Goal: Task Accomplishment & Management: Complete application form

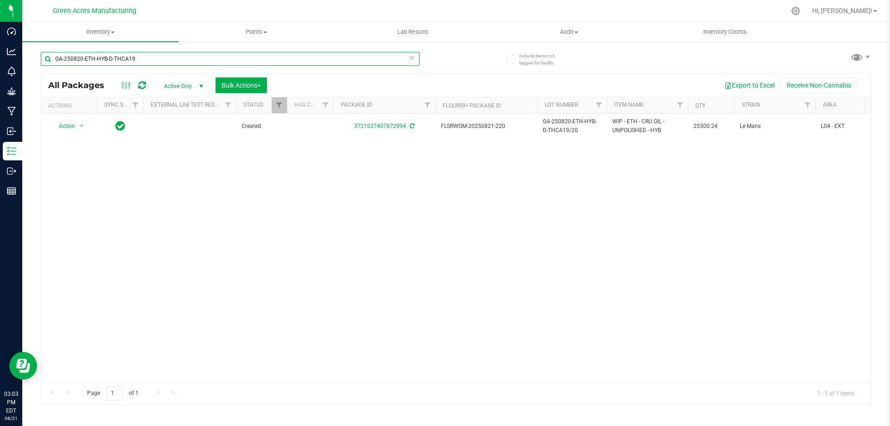
click at [252, 55] on input "GA-250820-ETH-HYB-D-THCA19" at bounding box center [230, 59] width 379 height 14
paste input "1-EM-VKS-HYB-D-THC01"
type input "GA-250821-EM-VKS-HYB-D-THC01"
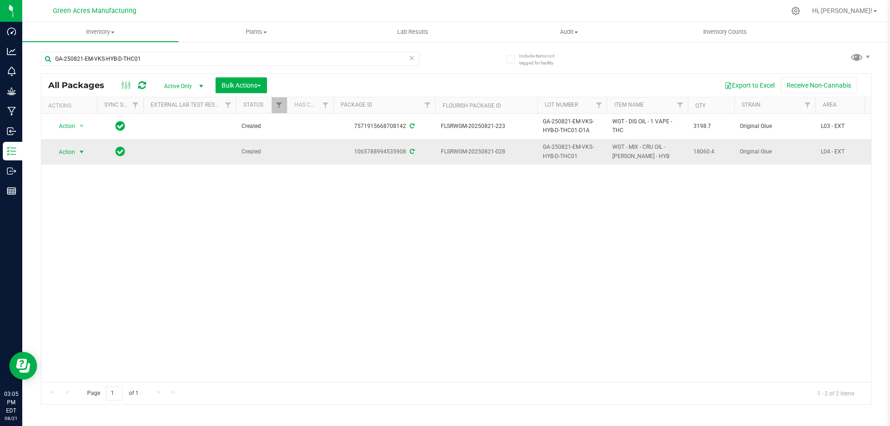
click at [70, 149] on span "Action" at bounding box center [63, 151] width 25 height 13
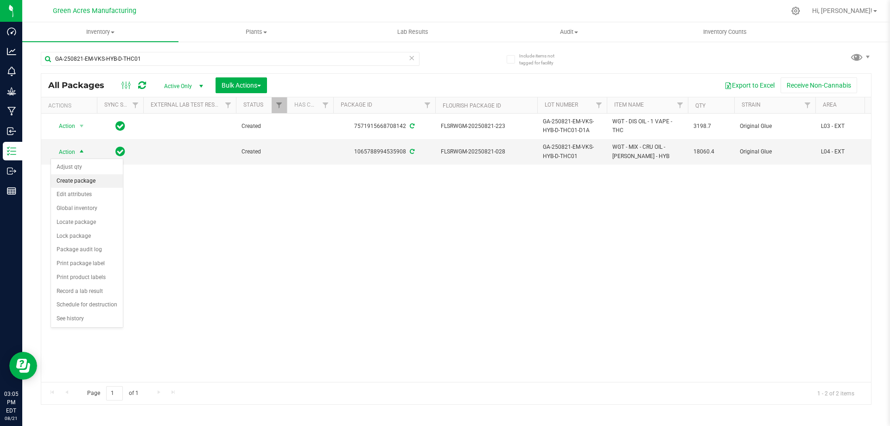
click at [82, 178] on li "Create package" at bounding box center [87, 181] width 72 height 14
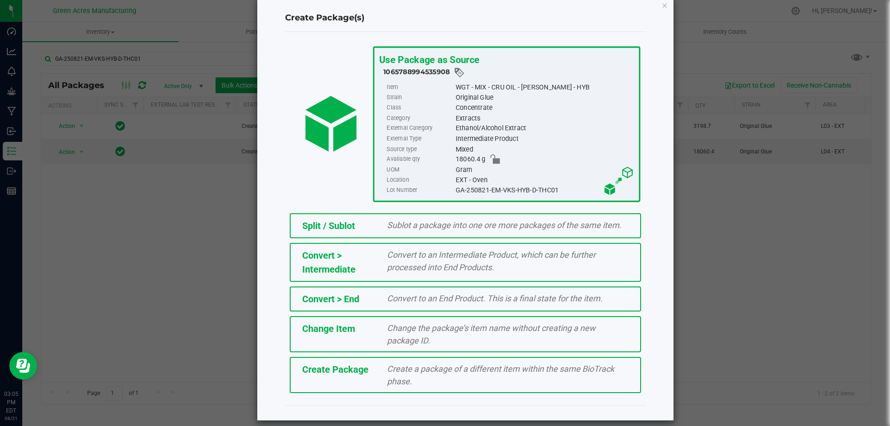
scroll to position [26, 0]
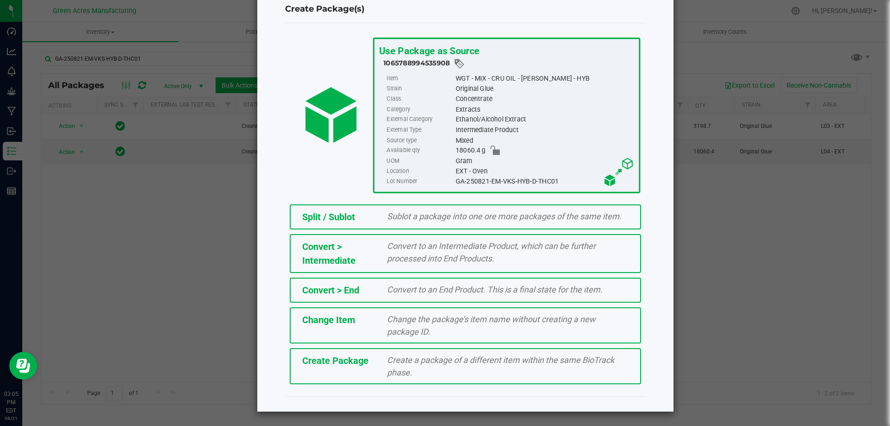
click at [531, 362] on span "Create a package of a different item within the same BioTrack phase." at bounding box center [500, 366] width 227 height 22
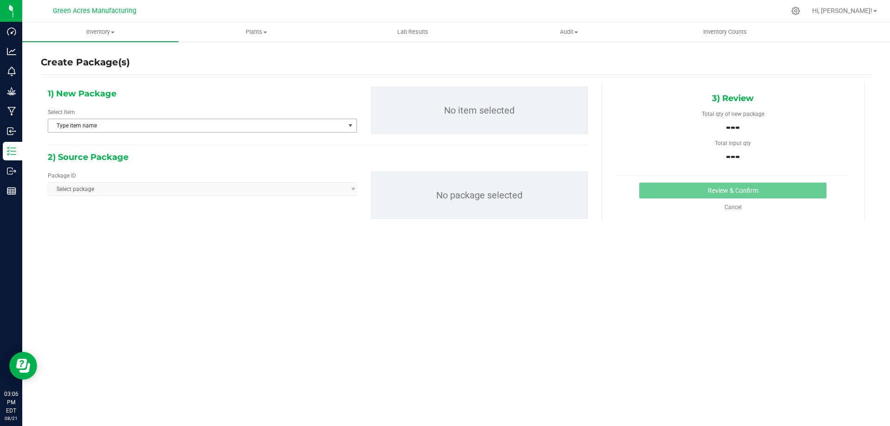
click at [135, 127] on span "Type item name" at bounding box center [196, 125] width 297 height 13
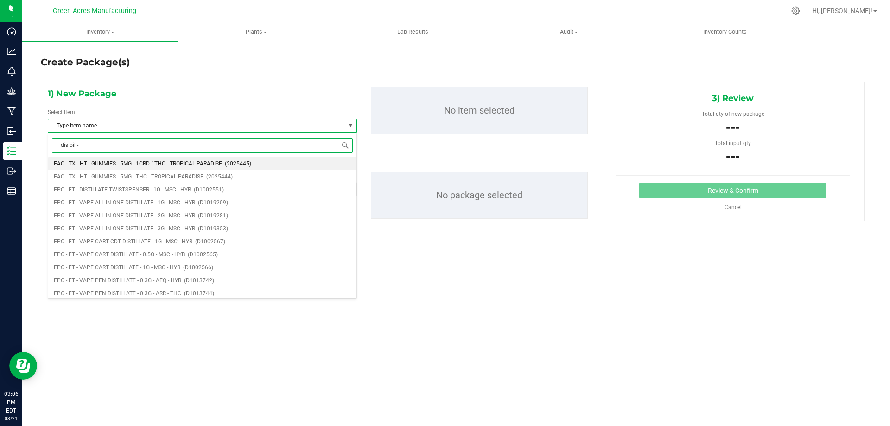
type input "dis oil - 1"
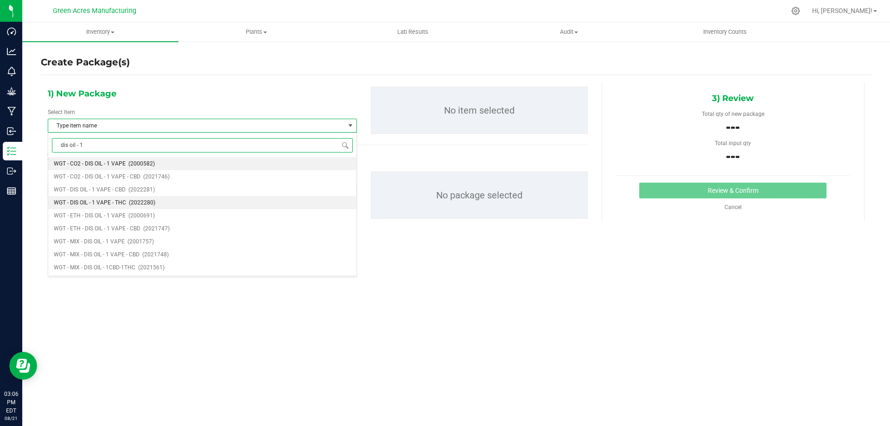
click at [126, 200] on li "WGT - DIS OIL - 1 VAPE - THC (2022280)" at bounding box center [202, 202] width 308 height 13
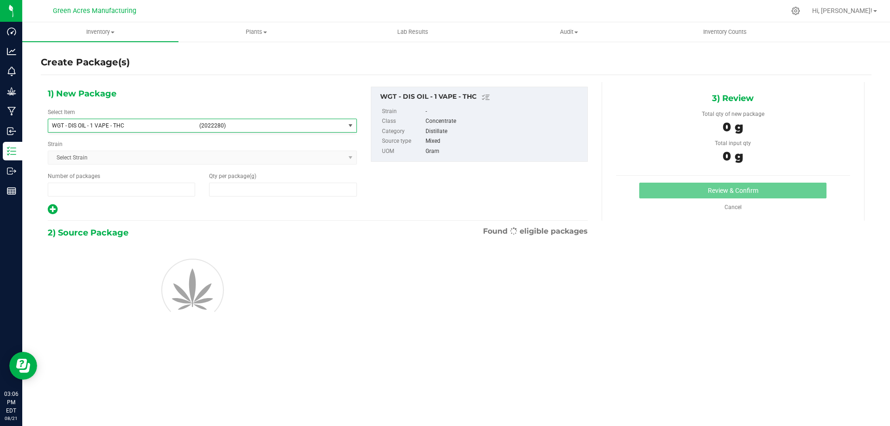
type input "1"
type input "0.0000"
click at [269, 184] on span at bounding box center [282, 190] width 147 height 14
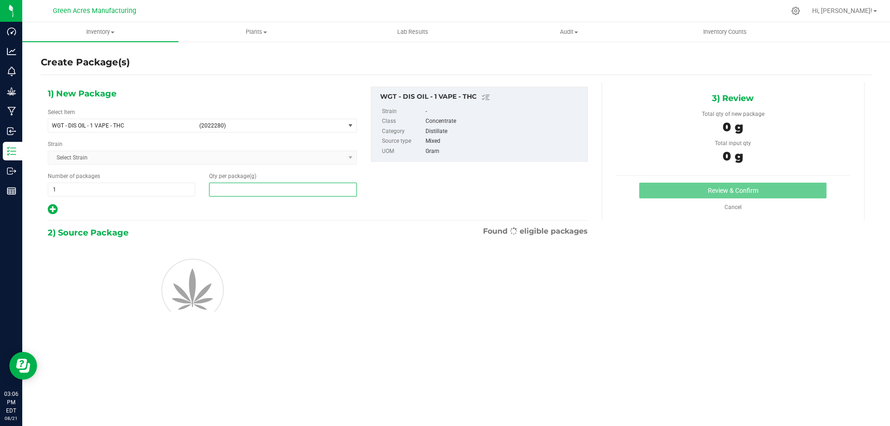
paste input "3255.6"
type input "3255.6"
click at [398, 176] on div "1) New Package Select Item WGT - DIS OIL - 1 VAPE - THC (2022280) WGT - CO2 - W…" at bounding box center [318, 151] width 554 height 129
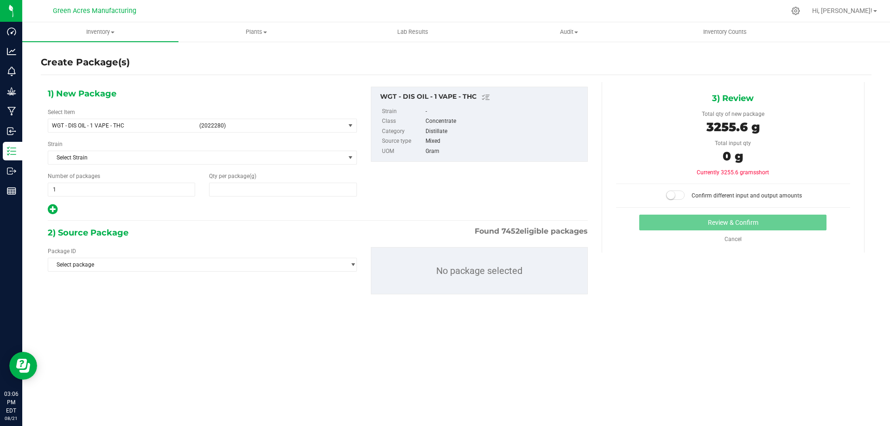
type input "3,255.6000"
click at [189, 267] on span "Select package" at bounding box center [196, 264] width 297 height 13
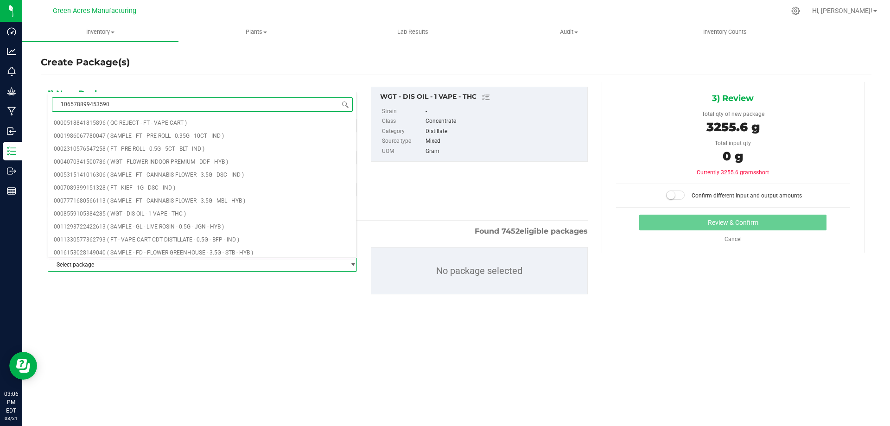
type input "1065788994535908"
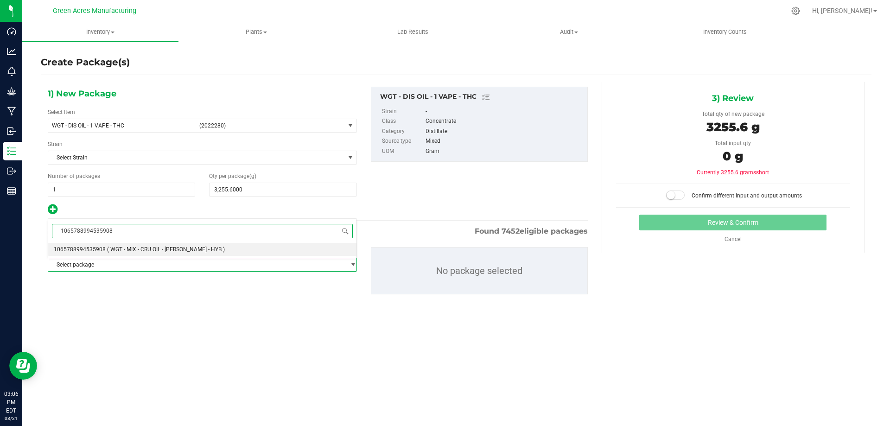
click at [204, 247] on li "1065788994535908 ( WGT - MIX - CRU OIL - [PERSON_NAME] - HYB )" at bounding box center [202, 249] width 308 height 13
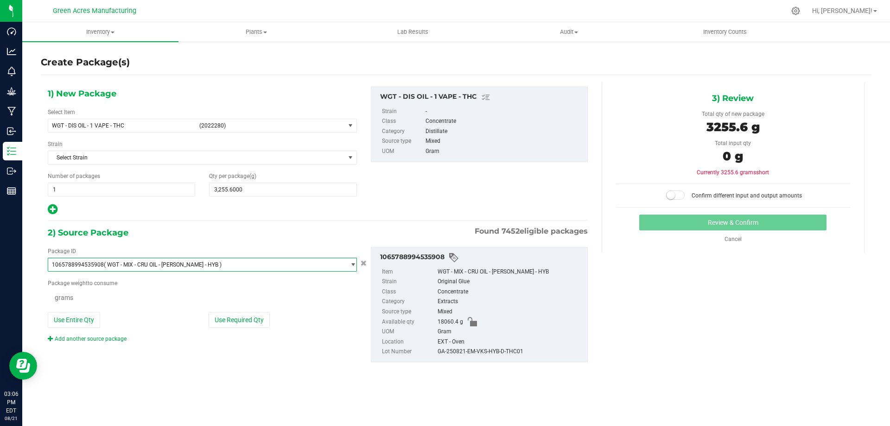
scroll to position [10183, 0]
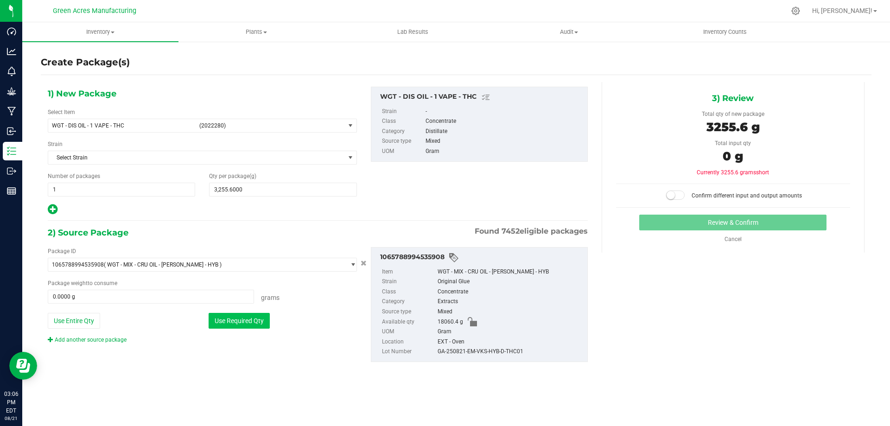
click at [246, 320] on button "Use Required Qty" at bounding box center [238, 321] width 61 height 16
type input "3255.6000 g"
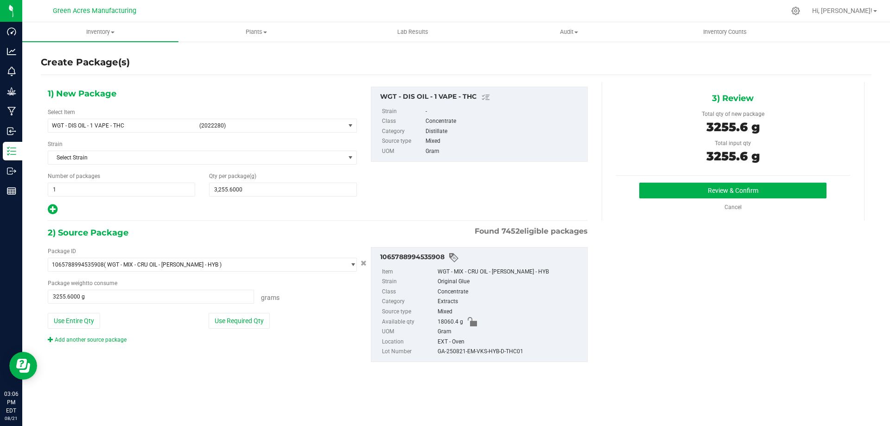
click at [400, 188] on div "1) New Package Select Item WGT - DIS OIL - 1 VAPE - THC (2022280) WGT - CO2 - W…" at bounding box center [318, 151] width 554 height 129
click at [670, 188] on button "Review & Confirm" at bounding box center [732, 191] width 187 height 16
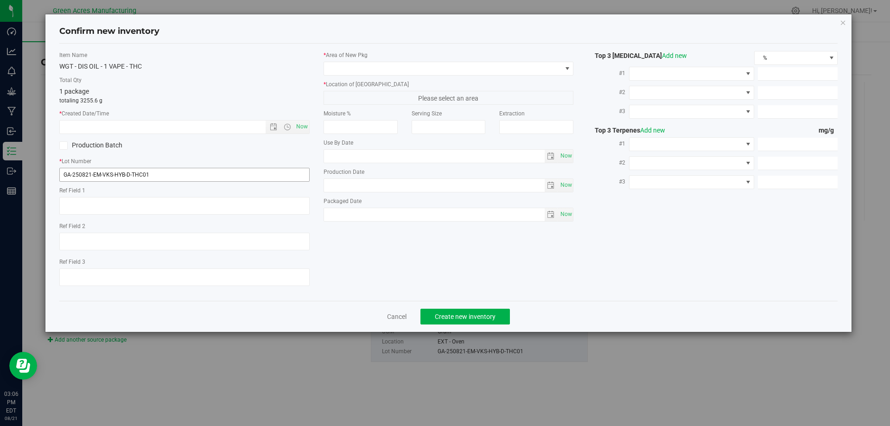
type textarea "EXT"
click at [199, 176] on input "GA-250821-EM-VKS-HYB-D-THC01" at bounding box center [184, 175] width 250 height 14
type input "GA-250821-EM-VKS-HYB-D-THC01-D1B"
click at [114, 212] on textarea at bounding box center [184, 206] width 250 height 18
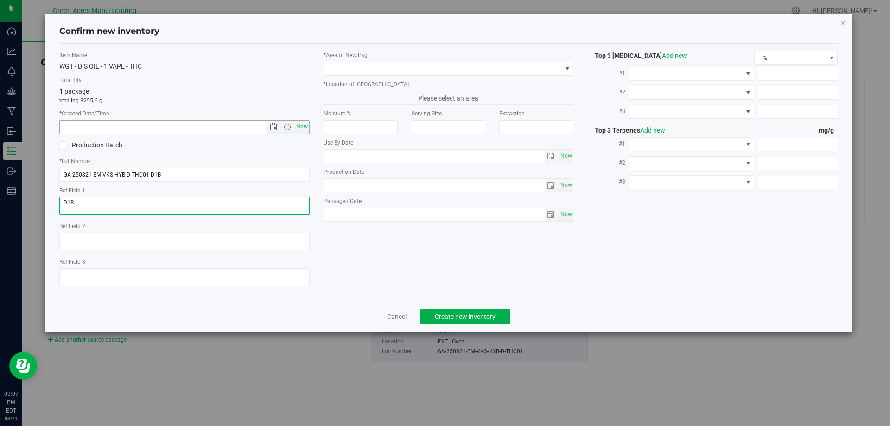
type textarea "D1B"
click at [300, 126] on span "Now" at bounding box center [302, 126] width 16 height 13
type input "[DATE] 3:07 PM"
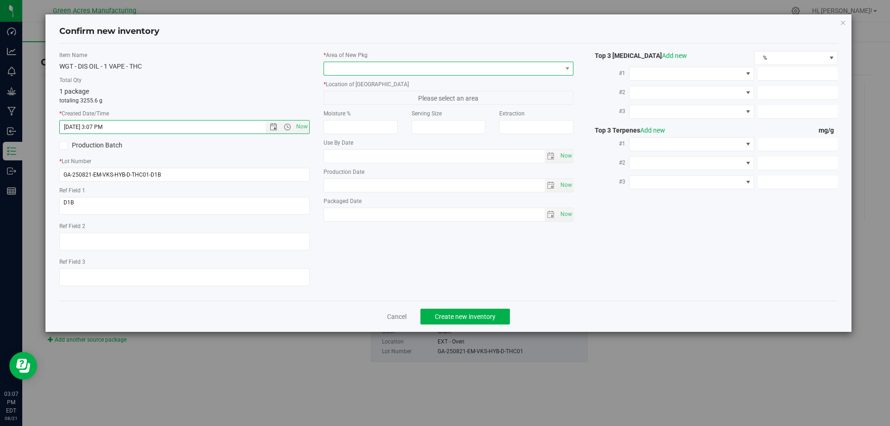
click at [353, 64] on span at bounding box center [443, 68] width 238 height 13
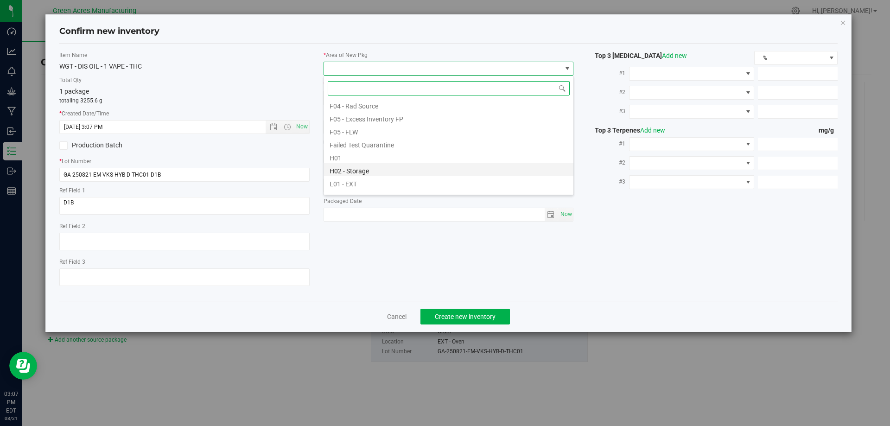
scroll to position [139, 0]
click at [360, 175] on li "L03 - EXT" at bounding box center [448, 175] width 249 height 13
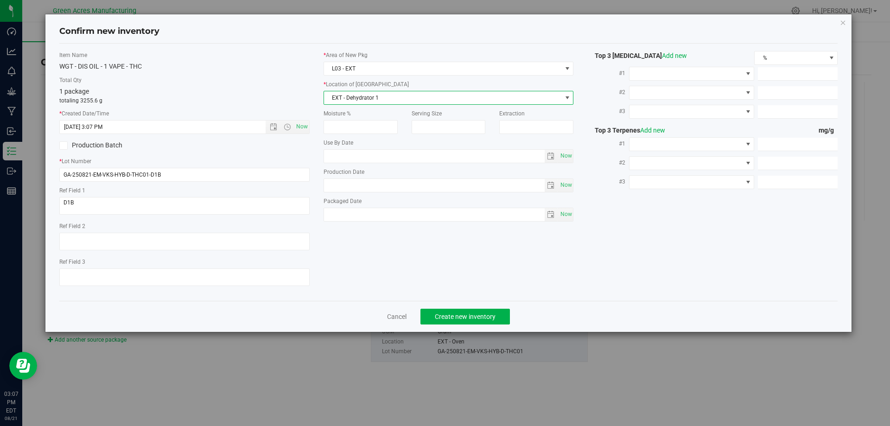
click at [385, 98] on span "EXT - Dehydrator 1" at bounding box center [443, 97] width 238 height 13
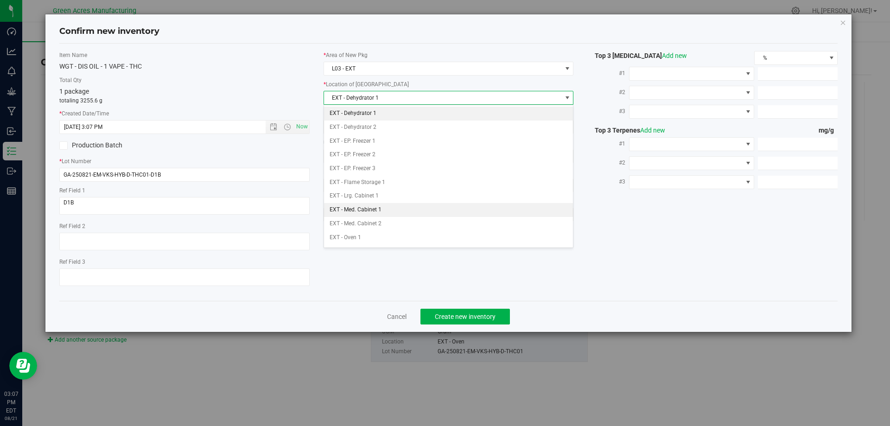
click at [372, 207] on li "EXT - Med. Cabinet 1" at bounding box center [448, 210] width 249 height 14
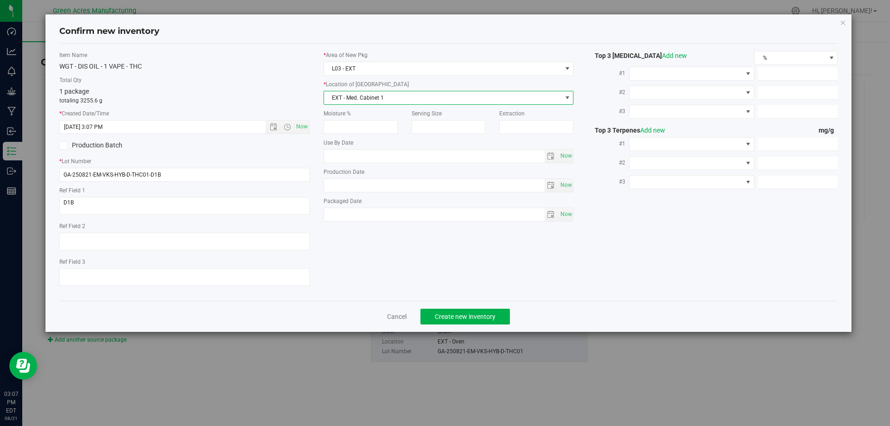
click at [271, 68] on div "WGT - DIS OIL - 1 VAPE - THC" at bounding box center [184, 67] width 250 height 10
click at [474, 315] on span "Create new inventory" at bounding box center [465, 316] width 61 height 7
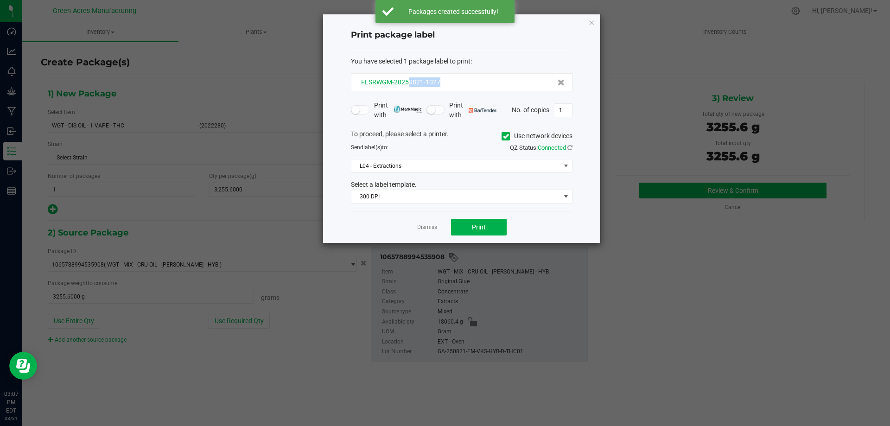
drag, startPoint x: 455, startPoint y: 82, endPoint x: 409, endPoint y: 84, distance: 46.4
click at [409, 84] on div "FLSRWGM-20250821-1027" at bounding box center [462, 82] width 206 height 10
copy span "0821-1027"
click at [559, 115] on input "1" at bounding box center [563, 110] width 18 height 13
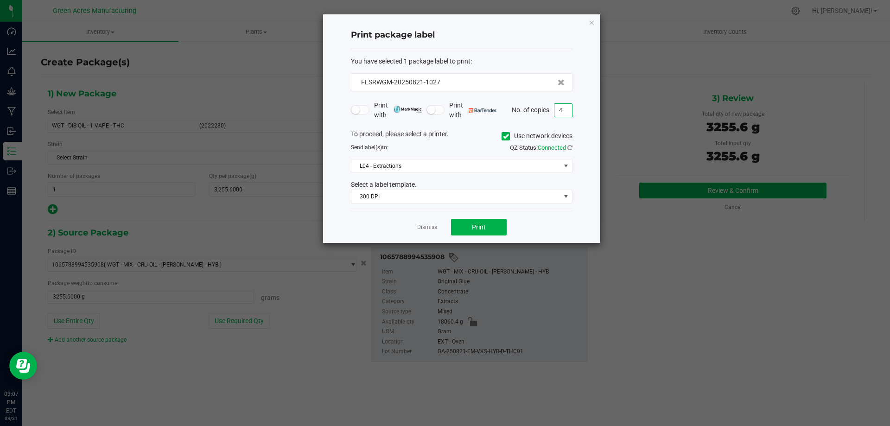
type input "4"
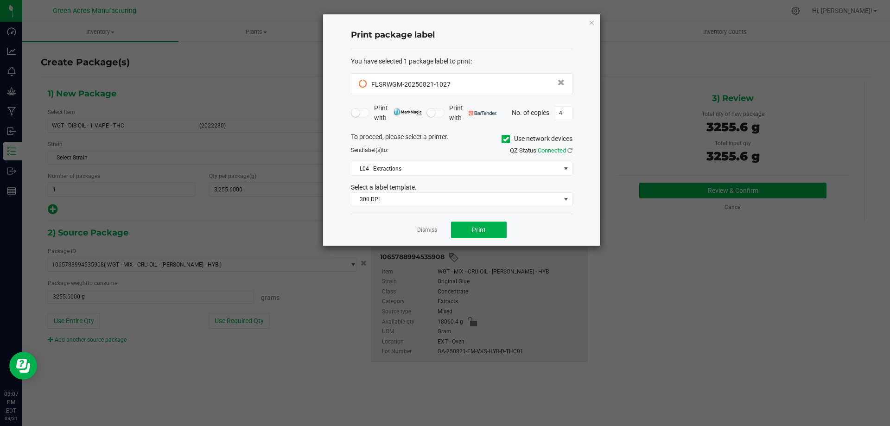
click at [559, 50] on div "You have selected 1 package label to print : FLSRWGM-20250821-1027 Print with P…" at bounding box center [461, 131] width 221 height 165
click at [483, 234] on span "Print" at bounding box center [479, 229] width 14 height 7
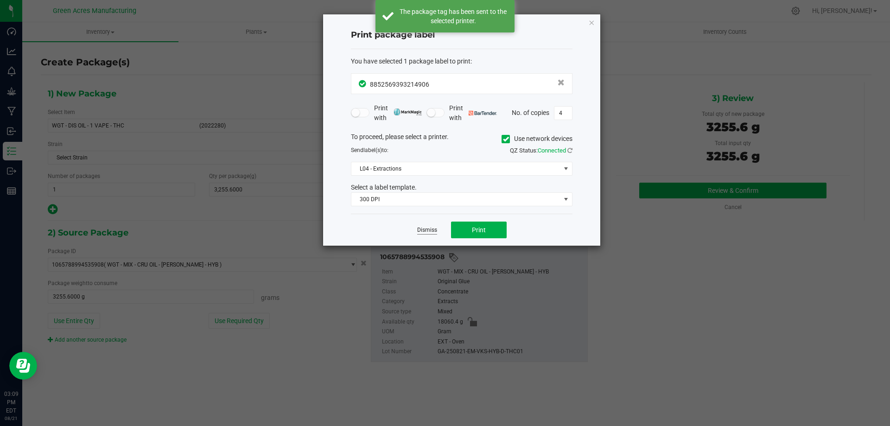
click at [428, 232] on link "Dismiss" at bounding box center [427, 230] width 20 height 8
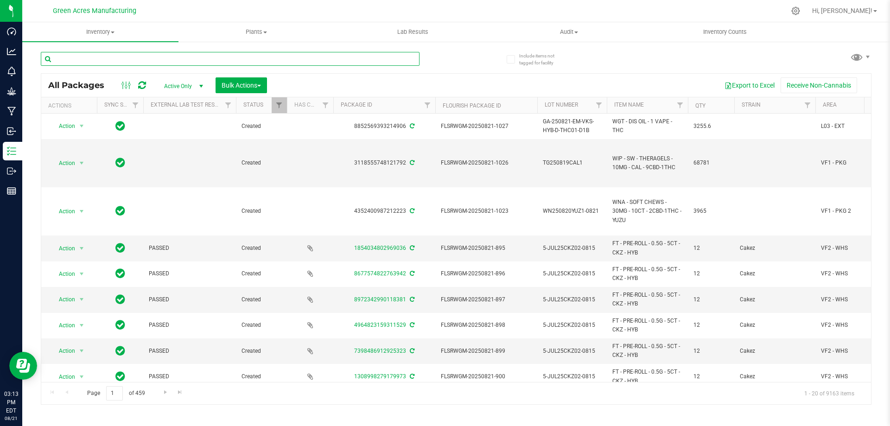
click at [329, 57] on input "text" at bounding box center [230, 59] width 379 height 14
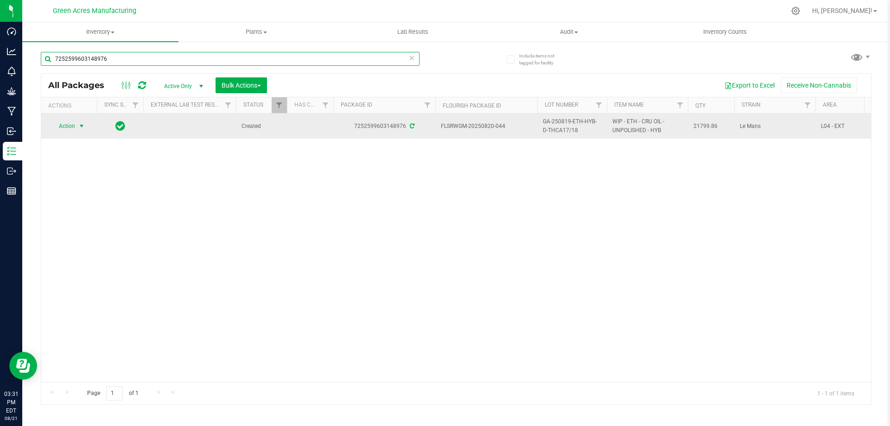
type input "7252599603148976"
click at [81, 126] on span "select" at bounding box center [81, 125] width 7 height 7
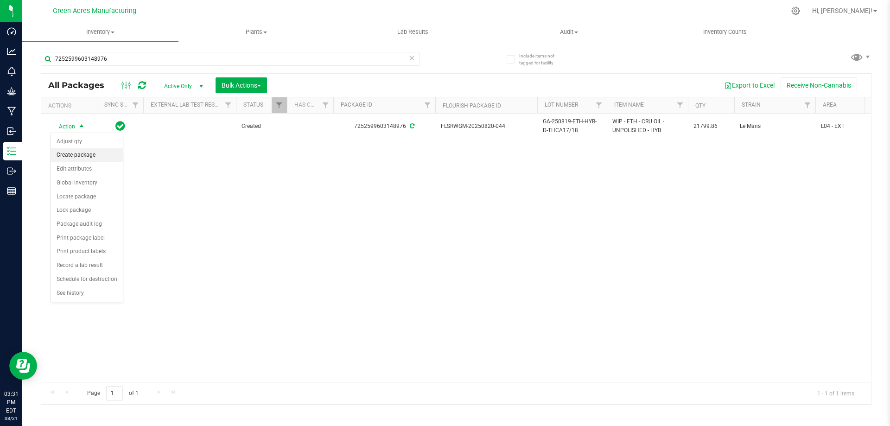
click at [87, 153] on li "Create package" at bounding box center [87, 155] width 72 height 14
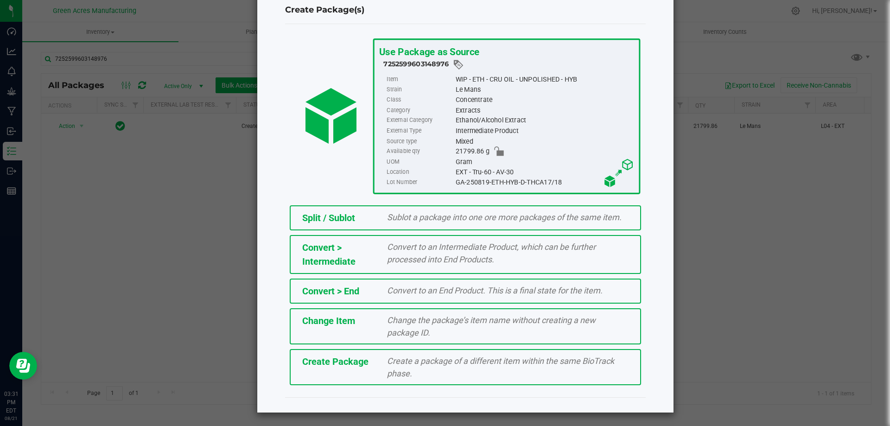
scroll to position [26, 0]
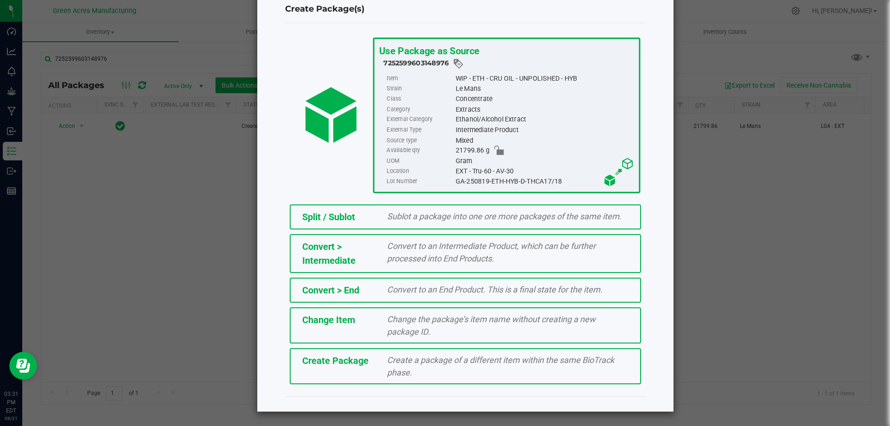
click at [508, 363] on span "Create a package of a different item within the same BioTrack phase." at bounding box center [500, 366] width 227 height 22
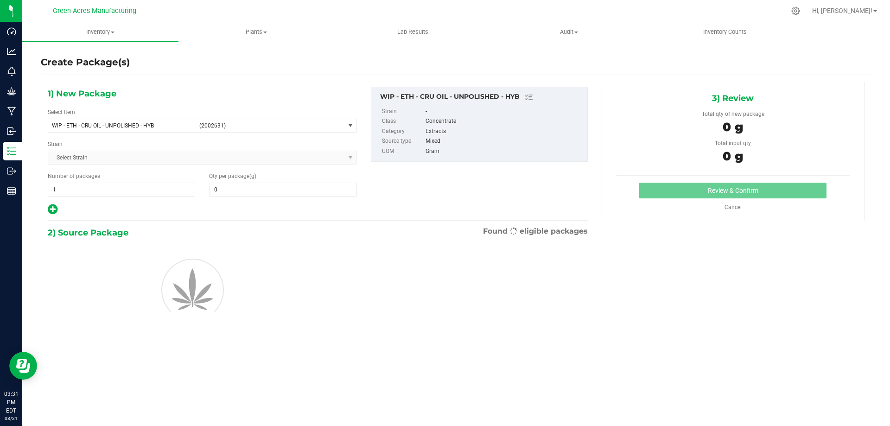
type input "0.0000"
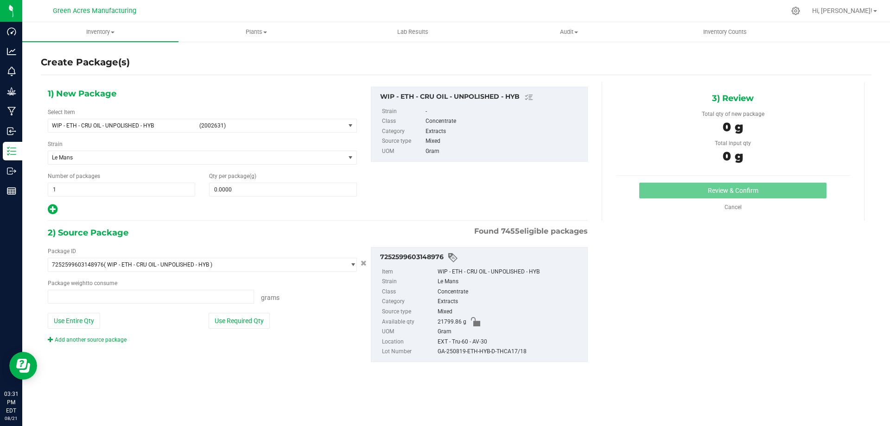
type input "0.0000 g"
click at [233, 124] on span "(2002631)" at bounding box center [270, 125] width 142 height 6
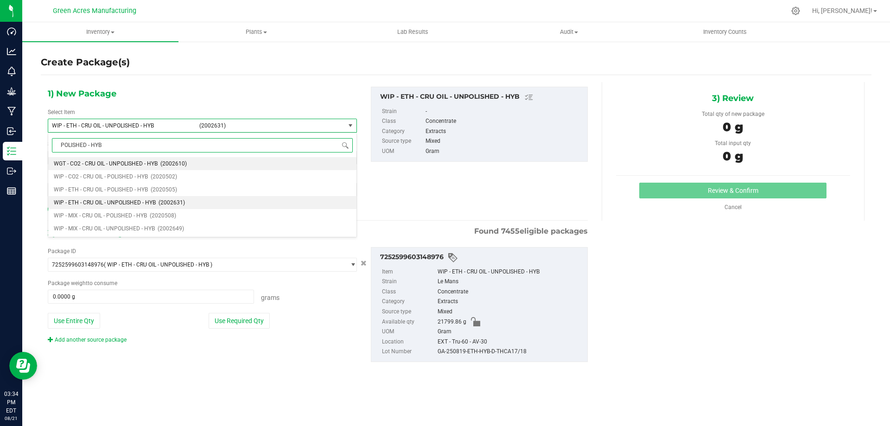
click at [57, 139] on input "POLISHED - HYB" at bounding box center [202, 145] width 301 height 14
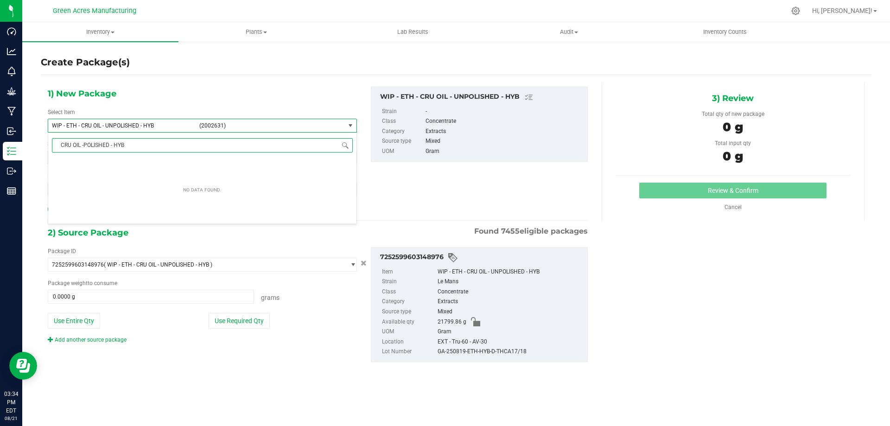
type input "CRU OIL - POLISHED - HYB"
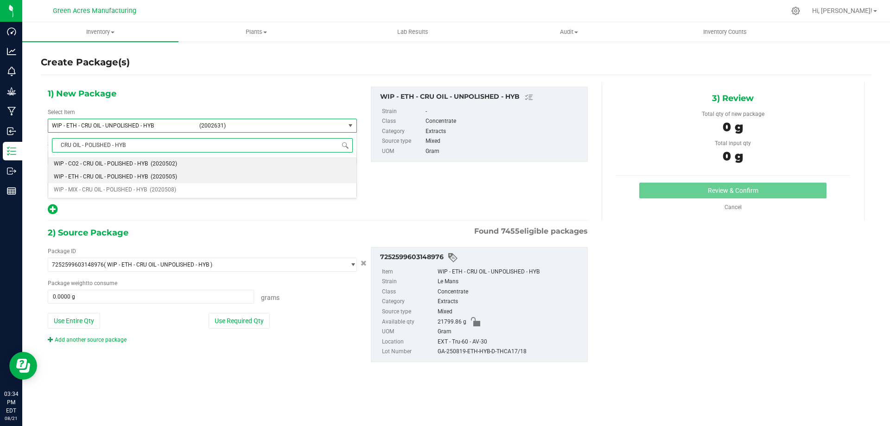
click at [122, 176] on span "WIP - ETH - CRU OIL - POLISHED - HYB" at bounding box center [101, 176] width 94 height 6
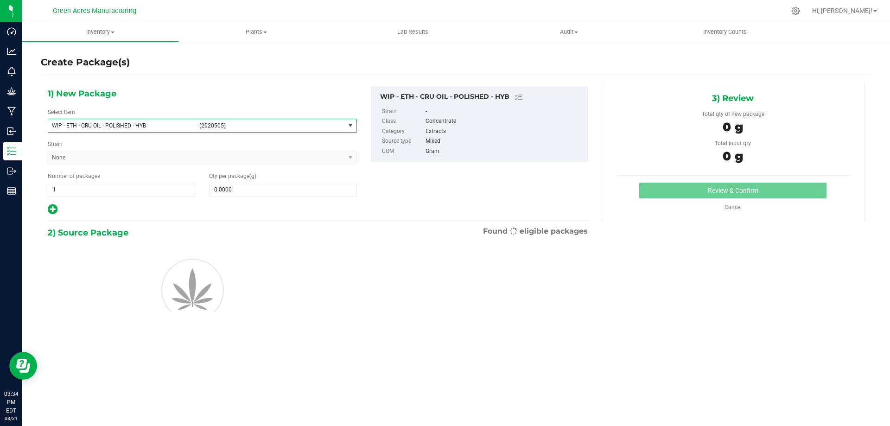
type input "0.0000"
click at [322, 189] on span at bounding box center [282, 190] width 147 height 14
paste input "27614.25"
type input "27614.25"
type input "27,614.2500"
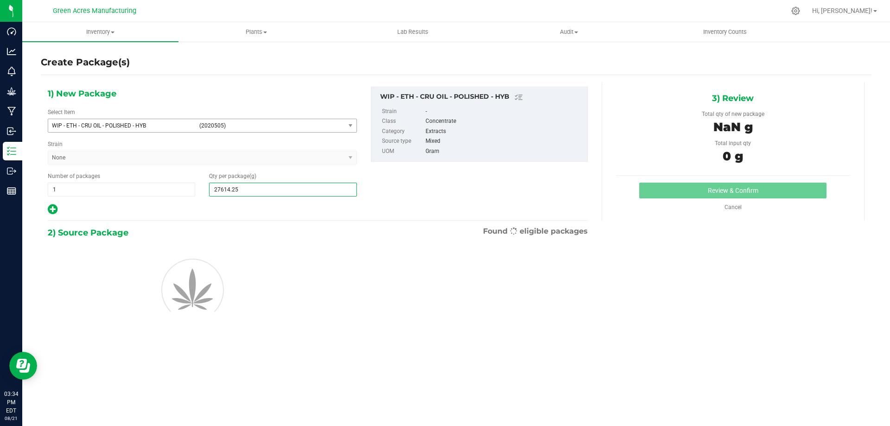
click at [499, 185] on div "1) New Package Select Item WIP - ETH - CRU OIL - POLISHED - HYB (2020505) WIP -…" at bounding box center [318, 151] width 554 height 129
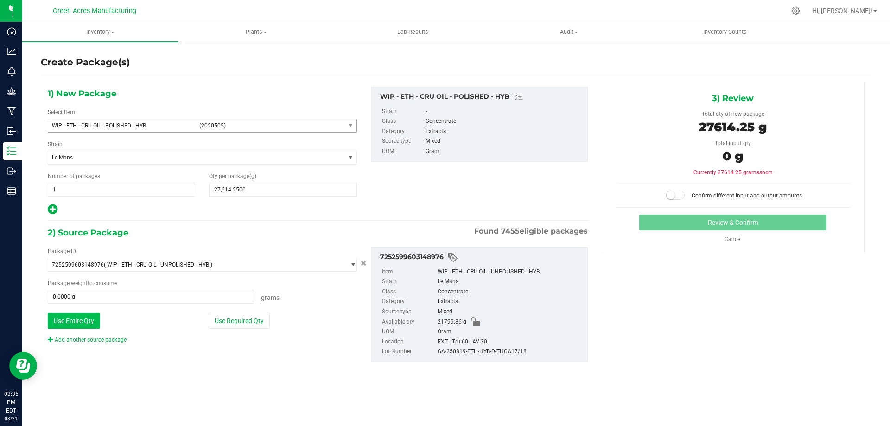
click at [67, 322] on button "Use Entire Qty" at bounding box center [74, 321] width 52 height 16
type input "21799.8600 g"
click at [673, 196] on small at bounding box center [670, 195] width 8 height 8
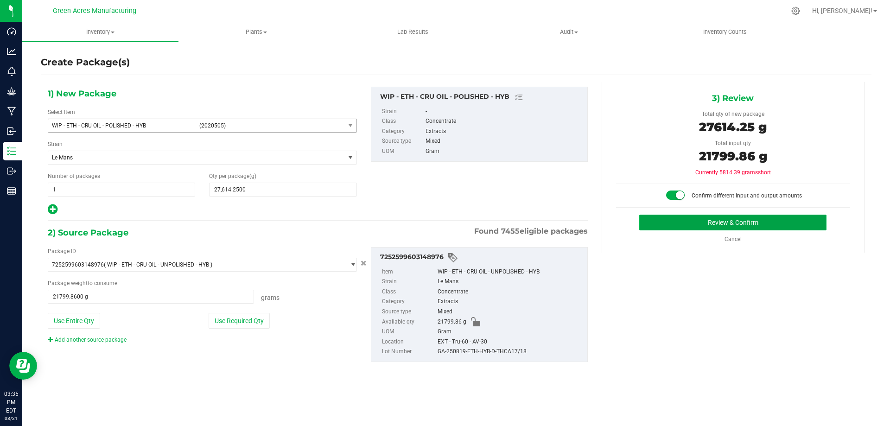
click at [685, 219] on button "Review & Confirm" at bounding box center [732, 223] width 187 height 16
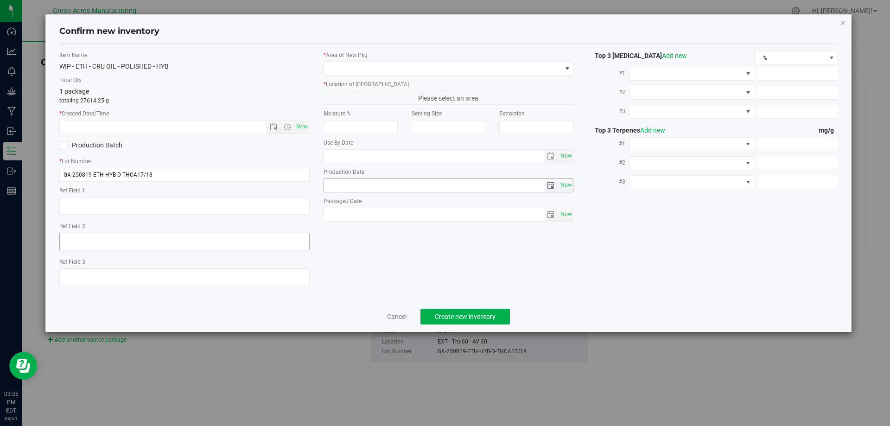
type textarea "EXT"
click at [208, 173] on input "GA-250819-ETH-HYB-D-THCA17/18" at bounding box center [184, 175] width 250 height 14
type input "GA-250819-ETH-HYB-D-THCA17/18-(A-I)"
click at [200, 203] on textarea at bounding box center [184, 206] width 250 height 18
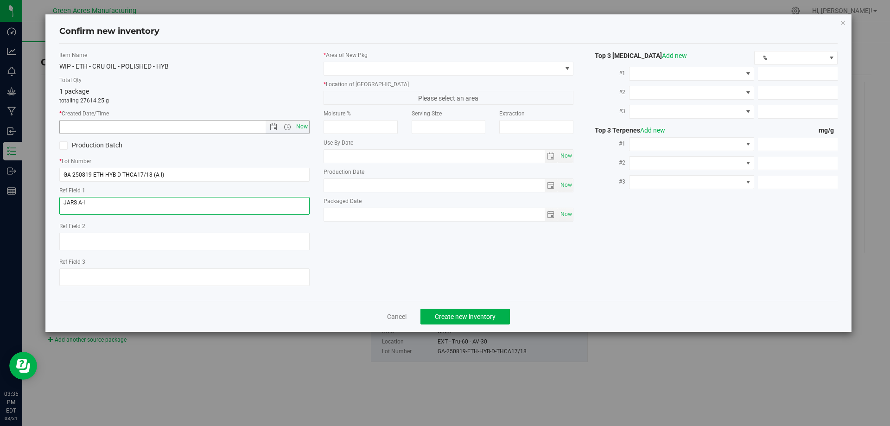
type textarea "JARS A-I"
click at [298, 128] on span "Now" at bounding box center [302, 126] width 16 height 13
type input "[DATE] 3:35 PM"
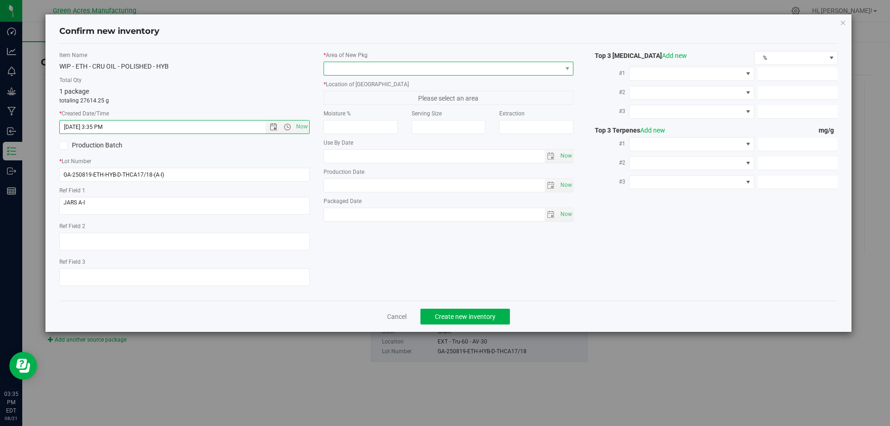
click at [364, 64] on span at bounding box center [443, 68] width 238 height 13
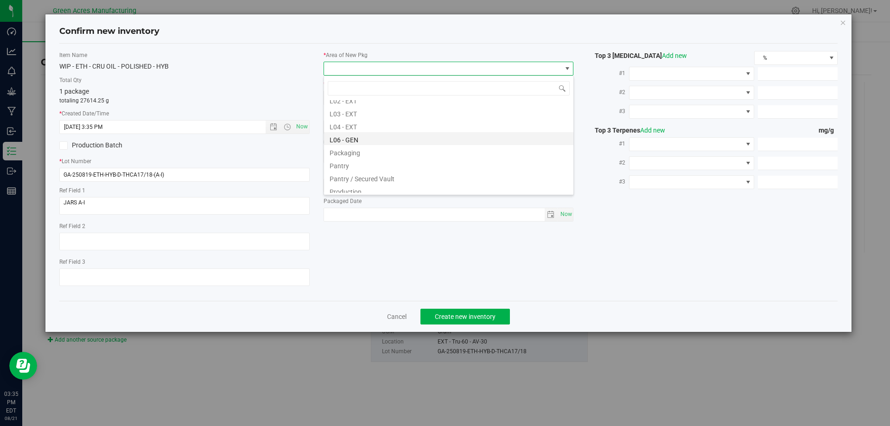
scroll to position [185, 0]
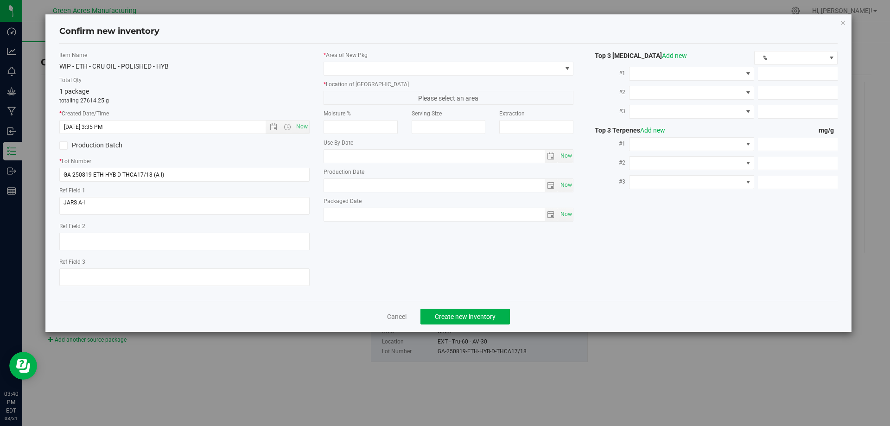
click at [202, 71] on div "WIP - ETH - CRU OIL - POLISHED - HYB" at bounding box center [184, 67] width 250 height 10
click at [357, 71] on span at bounding box center [443, 68] width 238 height 13
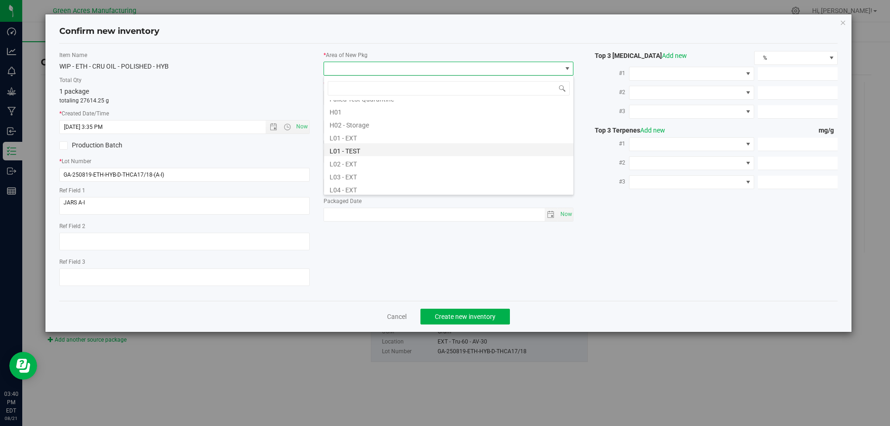
scroll to position [139, 0]
click at [342, 182] on li "L04 - EXT" at bounding box center [448, 188] width 249 height 13
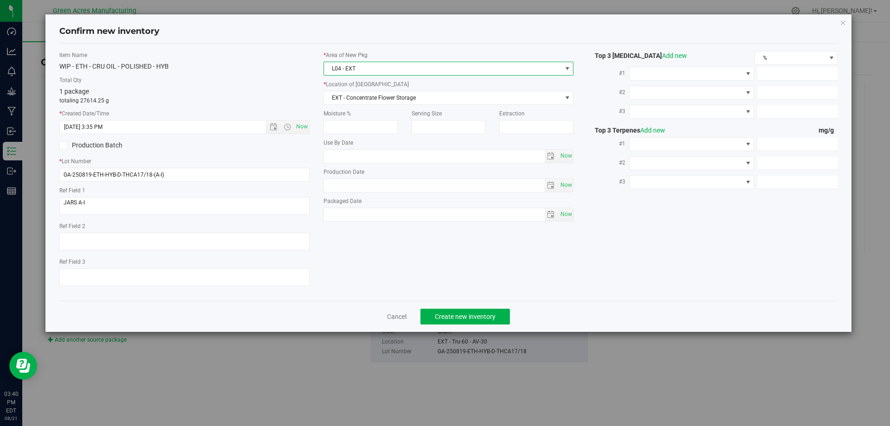
click at [366, 73] on span "L04 - EXT" at bounding box center [443, 68] width 238 height 13
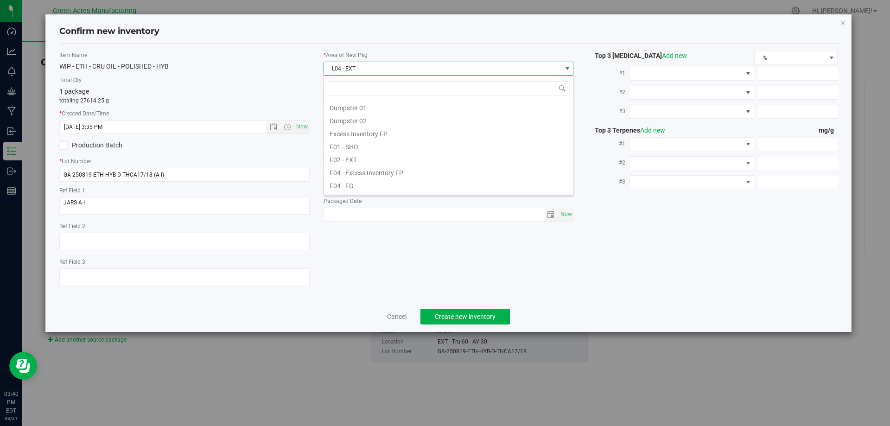
scroll to position [14, 250]
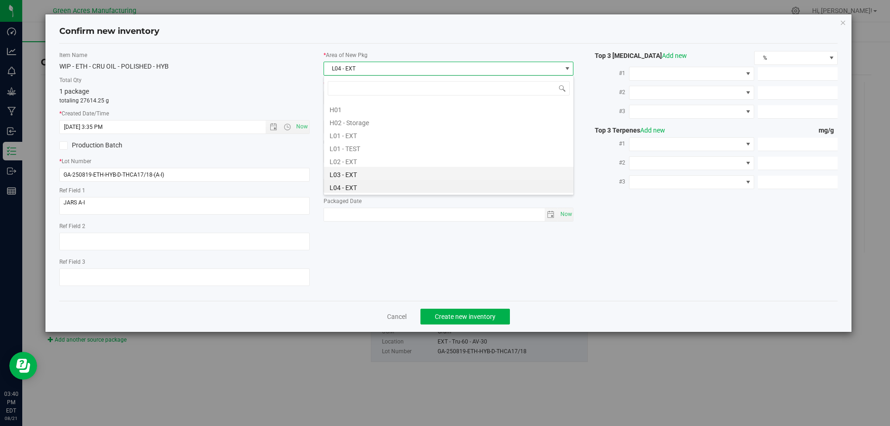
click at [360, 178] on li "L03 - EXT" at bounding box center [448, 173] width 249 height 13
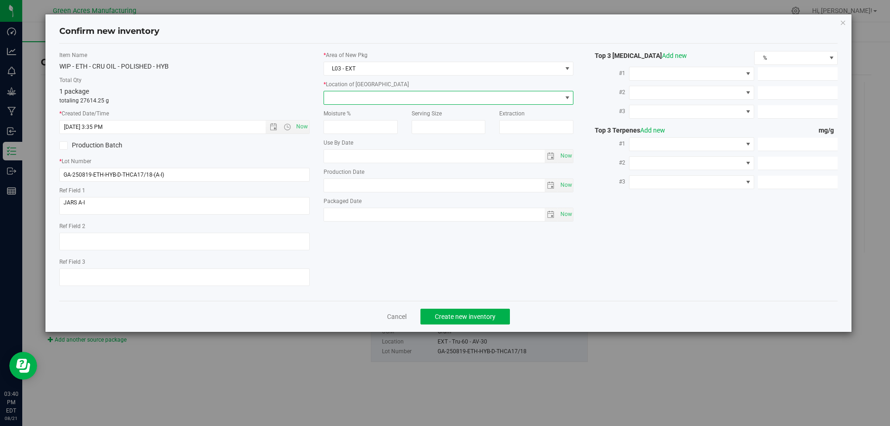
click at [379, 101] on span at bounding box center [443, 97] width 238 height 13
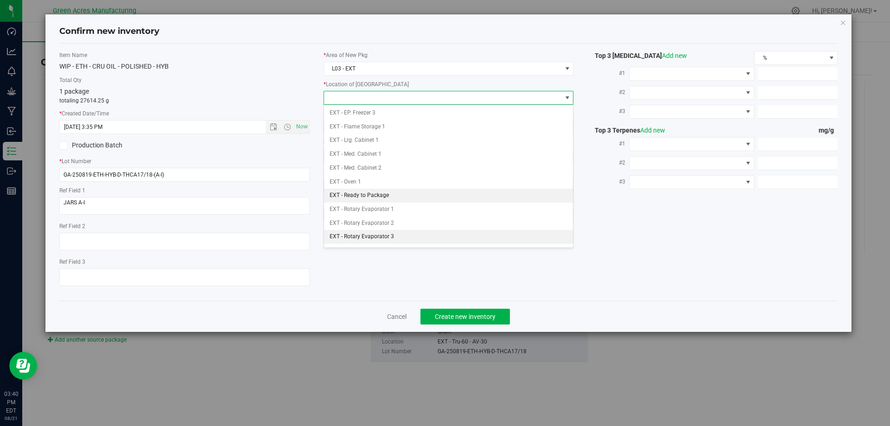
scroll to position [46, 0]
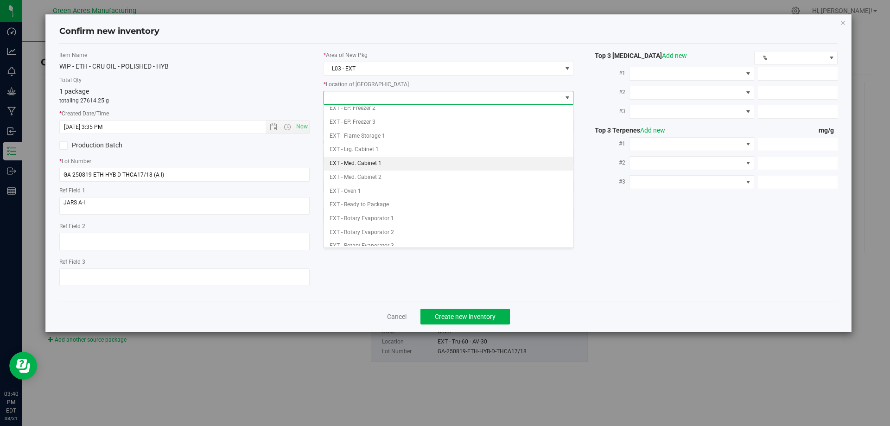
click at [376, 163] on li "EXT - Med. Cabinet 1" at bounding box center [448, 164] width 249 height 14
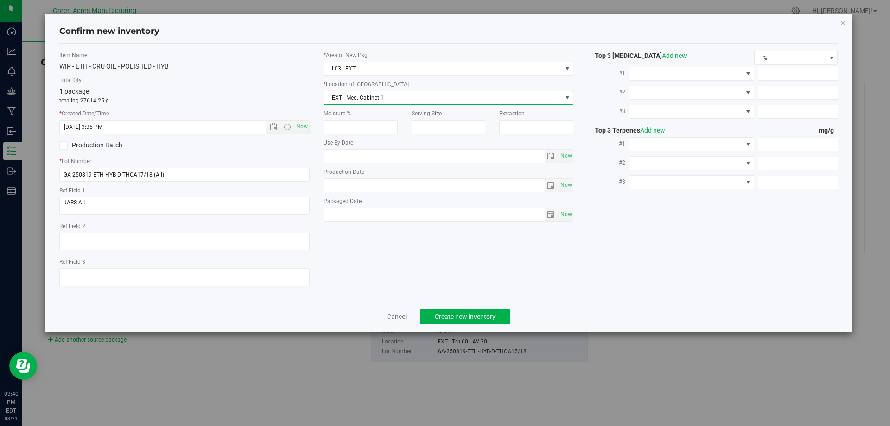
click at [286, 63] on div "WIP - ETH - CRU OIL - POLISHED - HYB" at bounding box center [184, 67] width 250 height 10
click at [467, 319] on span "Create new inventory" at bounding box center [465, 316] width 61 height 7
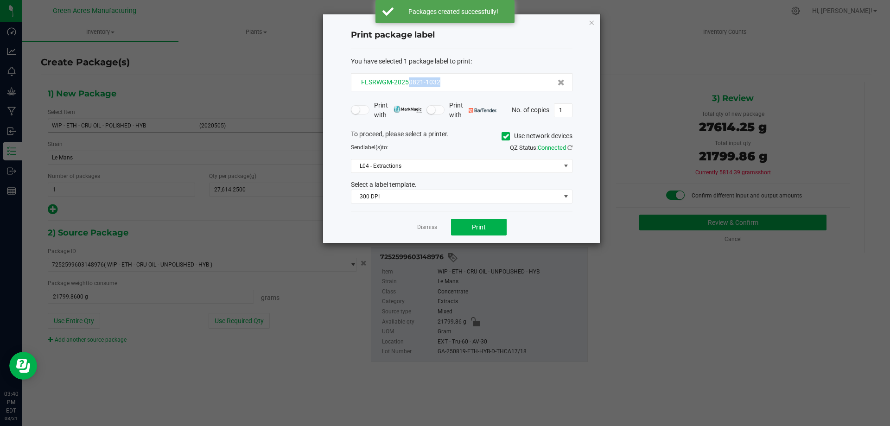
drag, startPoint x: 459, startPoint y: 83, endPoint x: 407, endPoint y: 83, distance: 51.9
click at [407, 83] on div "FLSRWGM-20250821-1032" at bounding box center [462, 82] width 206 height 10
copy span "0821-1032"
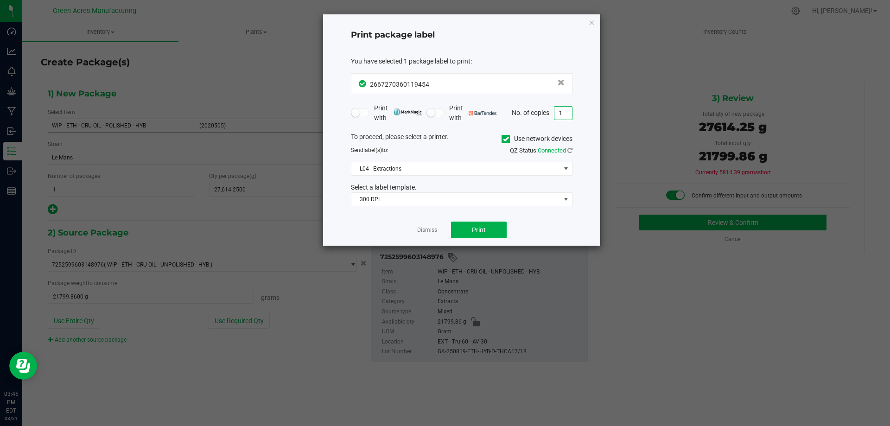
click at [565, 112] on input "1" at bounding box center [563, 113] width 18 height 13
type input "19"
click at [474, 238] on button "Print" at bounding box center [479, 229] width 56 height 17
